Goal: Task Accomplishment & Management: Manage account settings

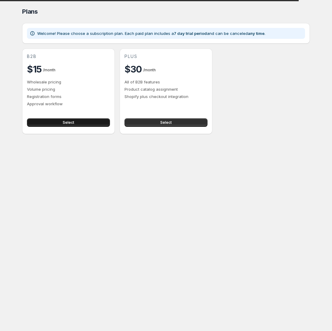
click at [91, 124] on button "Select" at bounding box center [68, 122] width 83 height 8
click at [62, 118] on button "Select" at bounding box center [68, 122] width 83 height 8
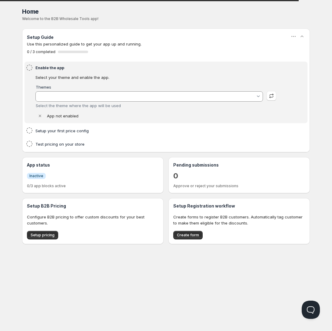
type input "[PERSON_NAME]"
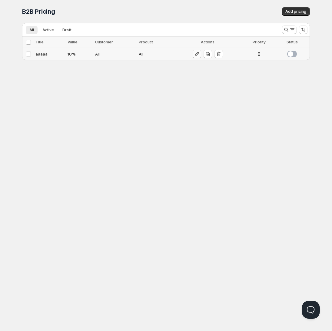
click at [195, 56] on icon "button" at bounding box center [197, 54] width 6 height 6
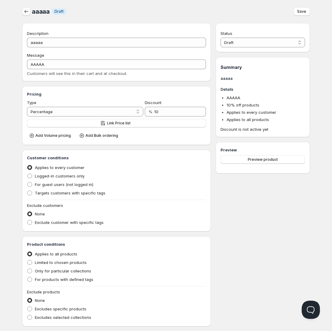
click at [23, 12] on button "button" at bounding box center [26, 11] width 8 height 8
